Goal: Information Seeking & Learning: Learn about a topic

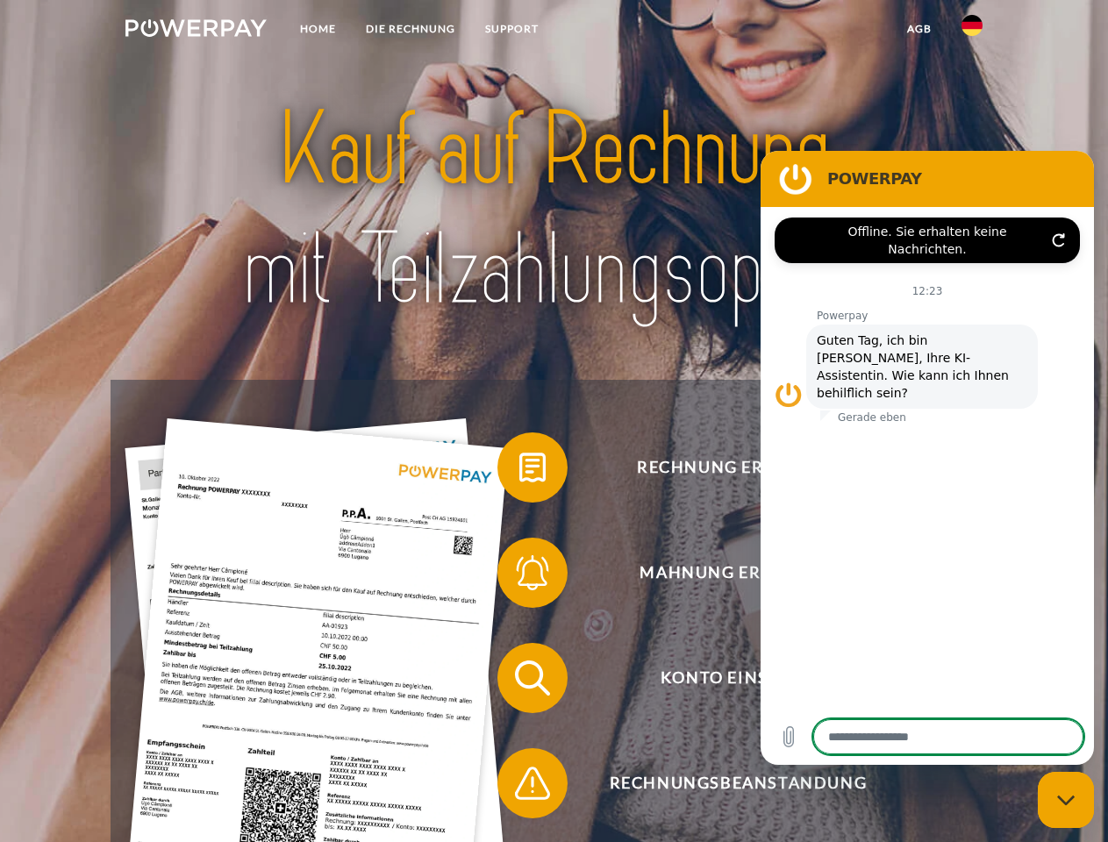
click at [196, 31] on img at bounding box center [195, 28] width 141 height 18
click at [972, 31] on img at bounding box center [971, 25] width 21 height 21
click at [918, 29] on link "agb" at bounding box center [919, 29] width 54 height 32
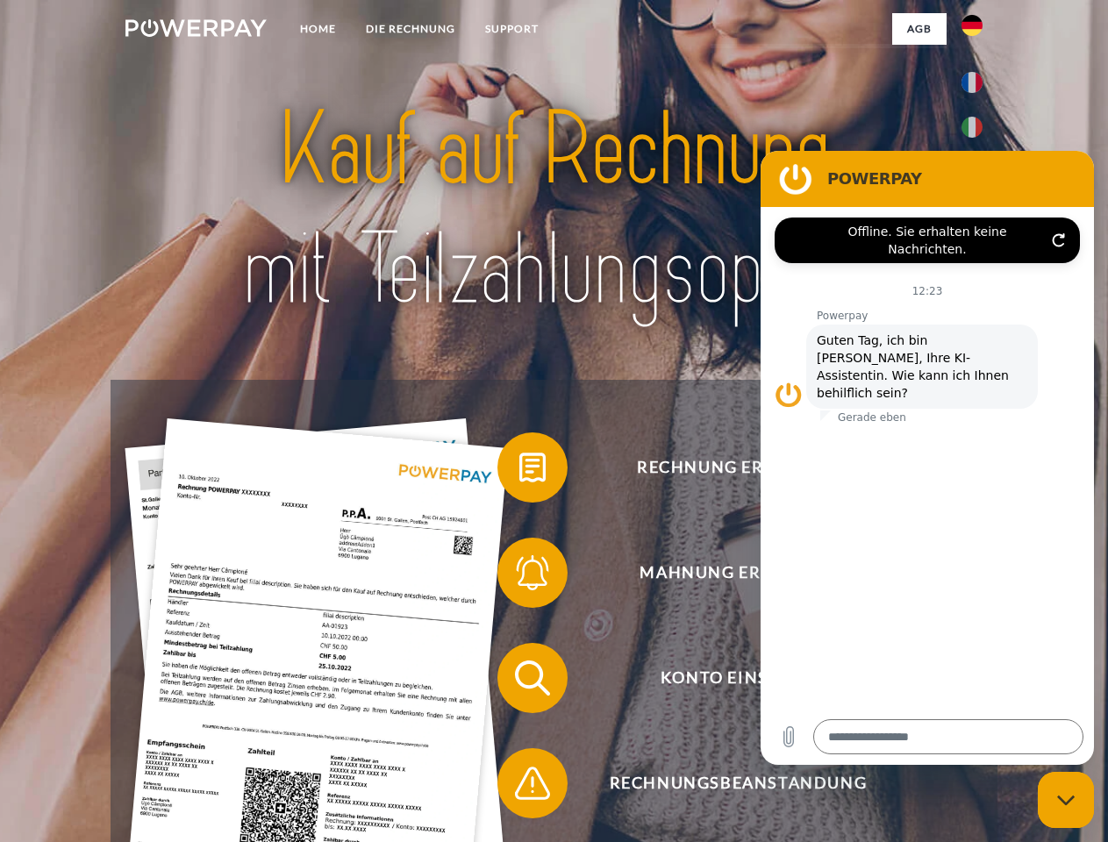
click at [519, 471] on span at bounding box center [506, 468] width 88 height 88
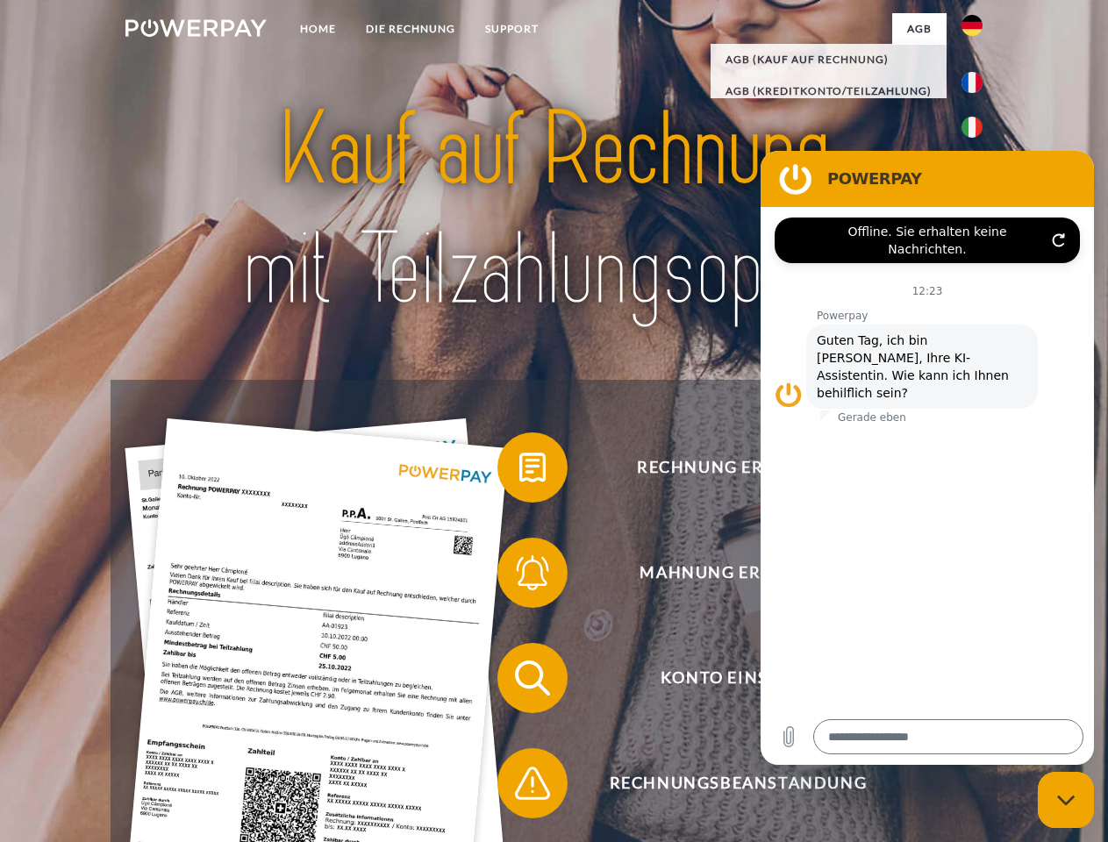
click at [519, 576] on span at bounding box center [506, 573] width 88 height 88
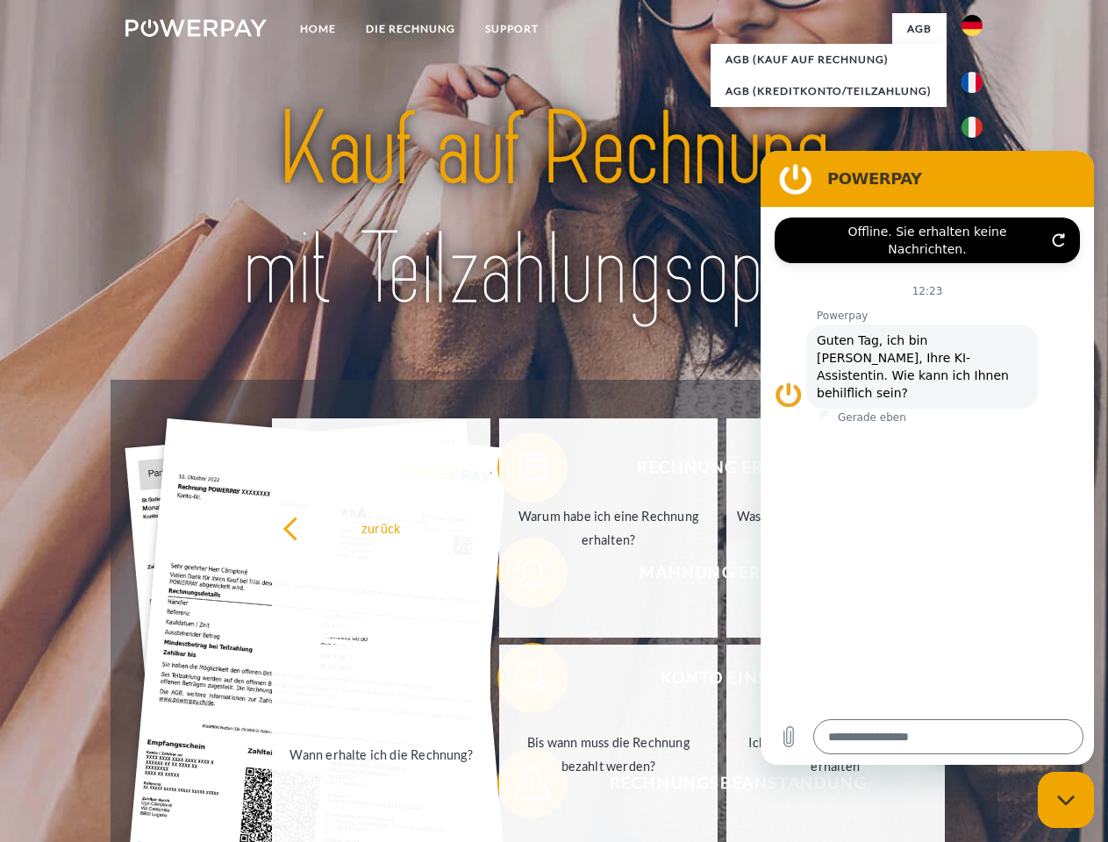
click at [519, 681] on link "Bis wann muss die Rechnung bezahlt werden?" at bounding box center [608, 754] width 218 height 219
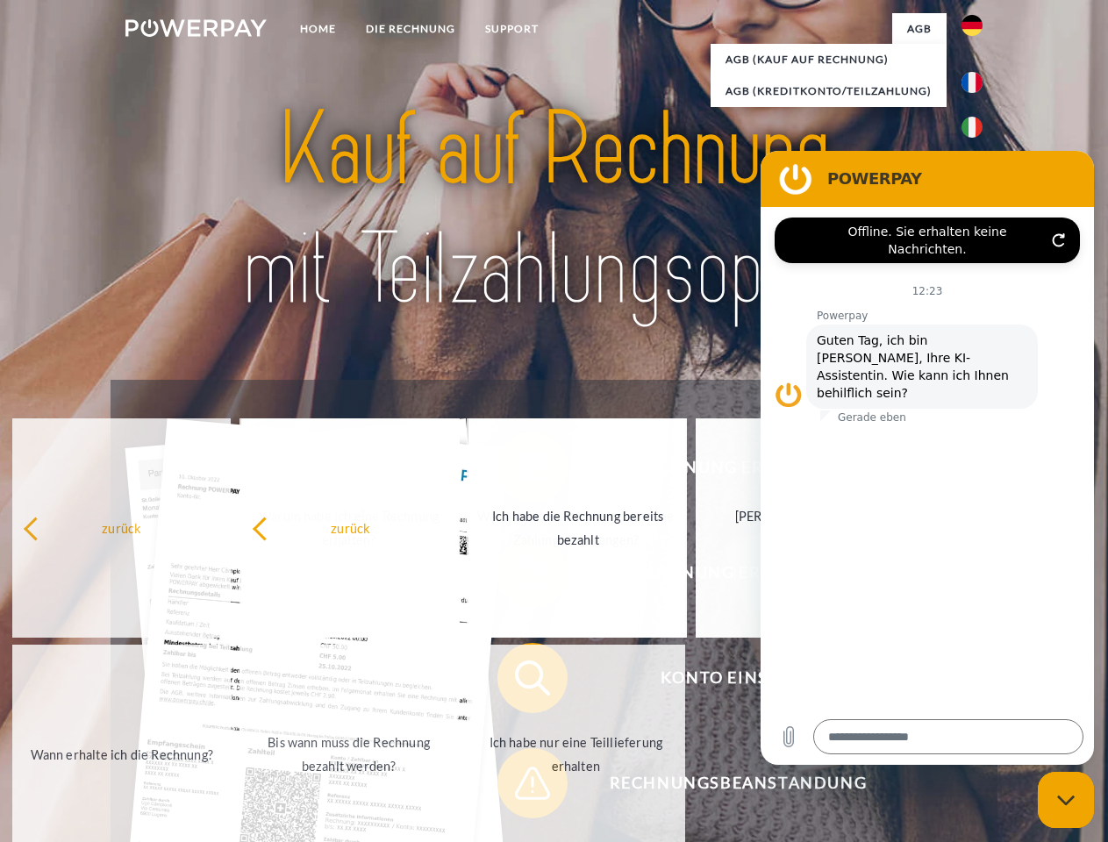
click at [519, 787] on span at bounding box center [506, 783] width 88 height 88
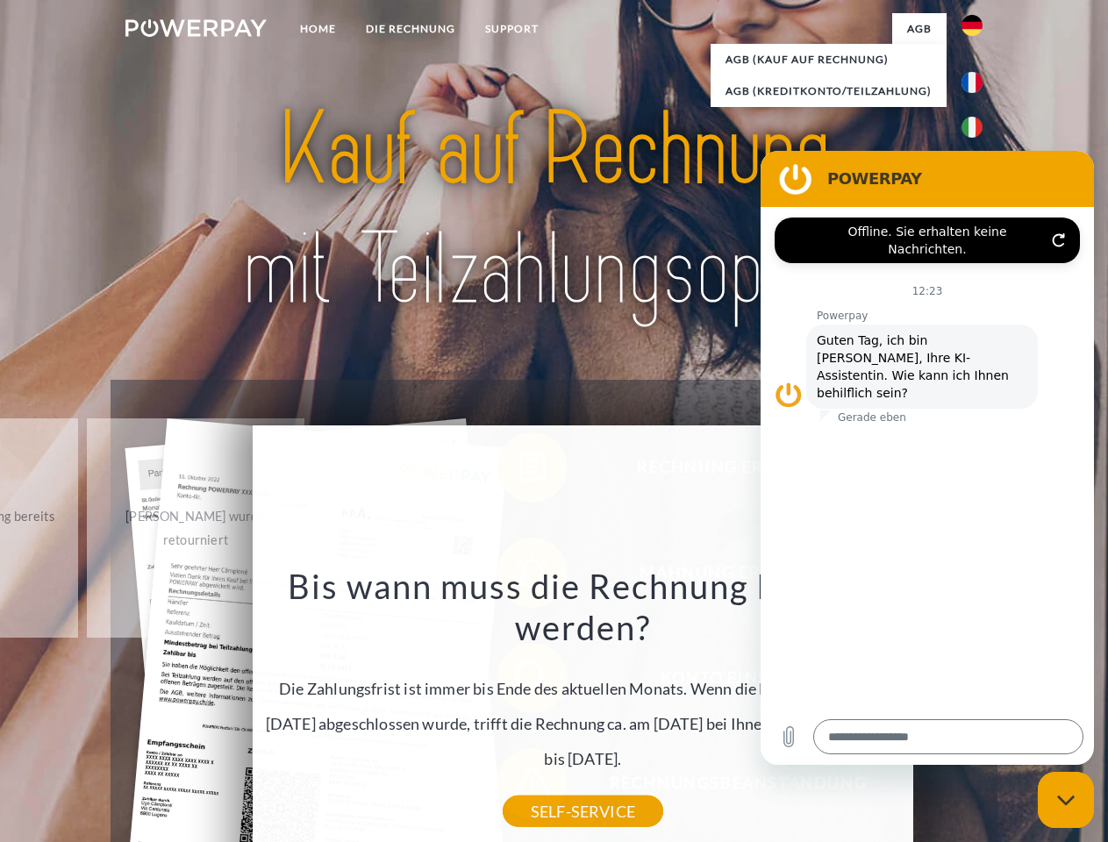
click at [1066, 800] on icon "Messaging-Fenster schließen" at bounding box center [1066, 800] width 18 height 11
type textarea "*"
